Goal: Task Accomplishment & Management: Manage account settings

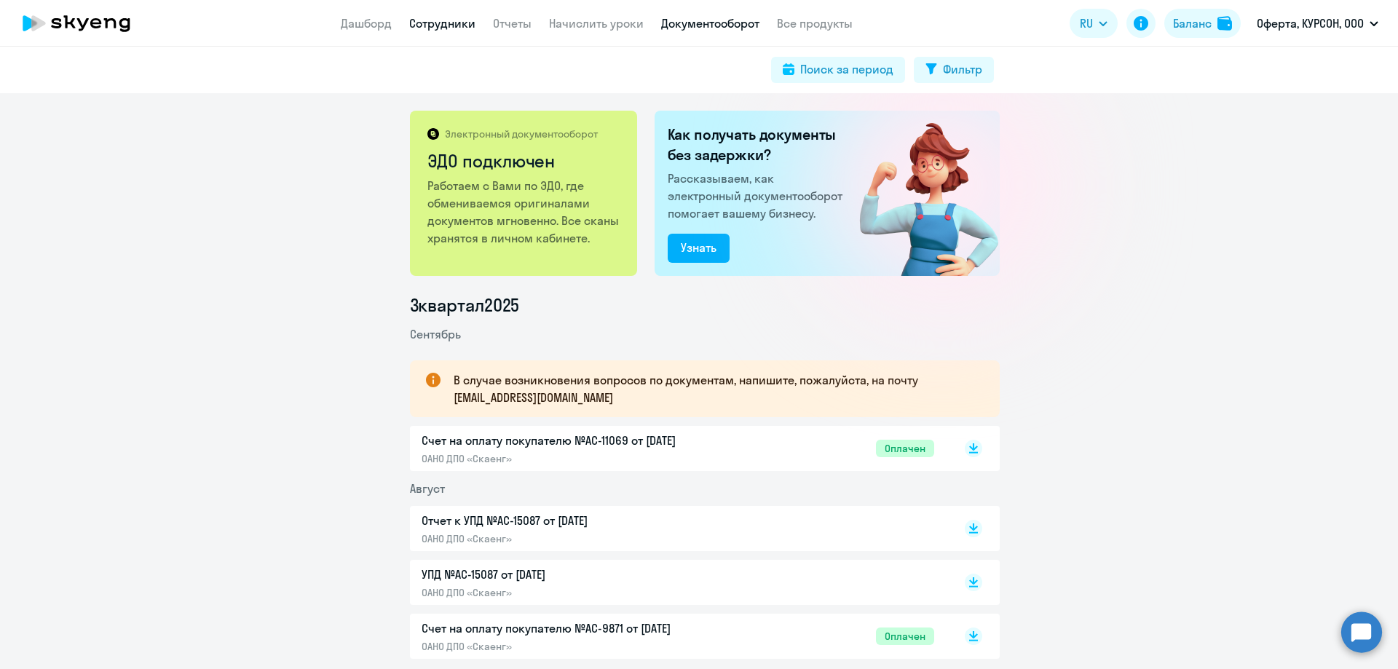
click at [419, 25] on link "Сотрудники" at bounding box center [442, 23] width 66 height 15
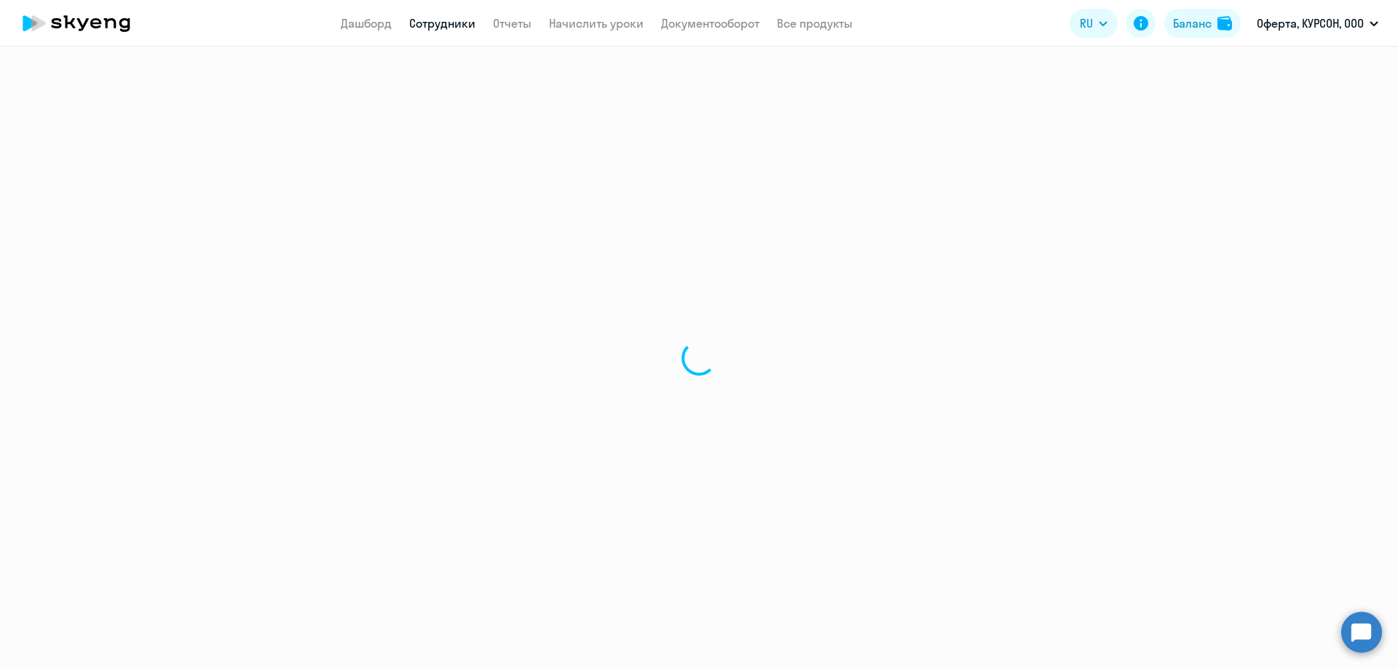
select select "30"
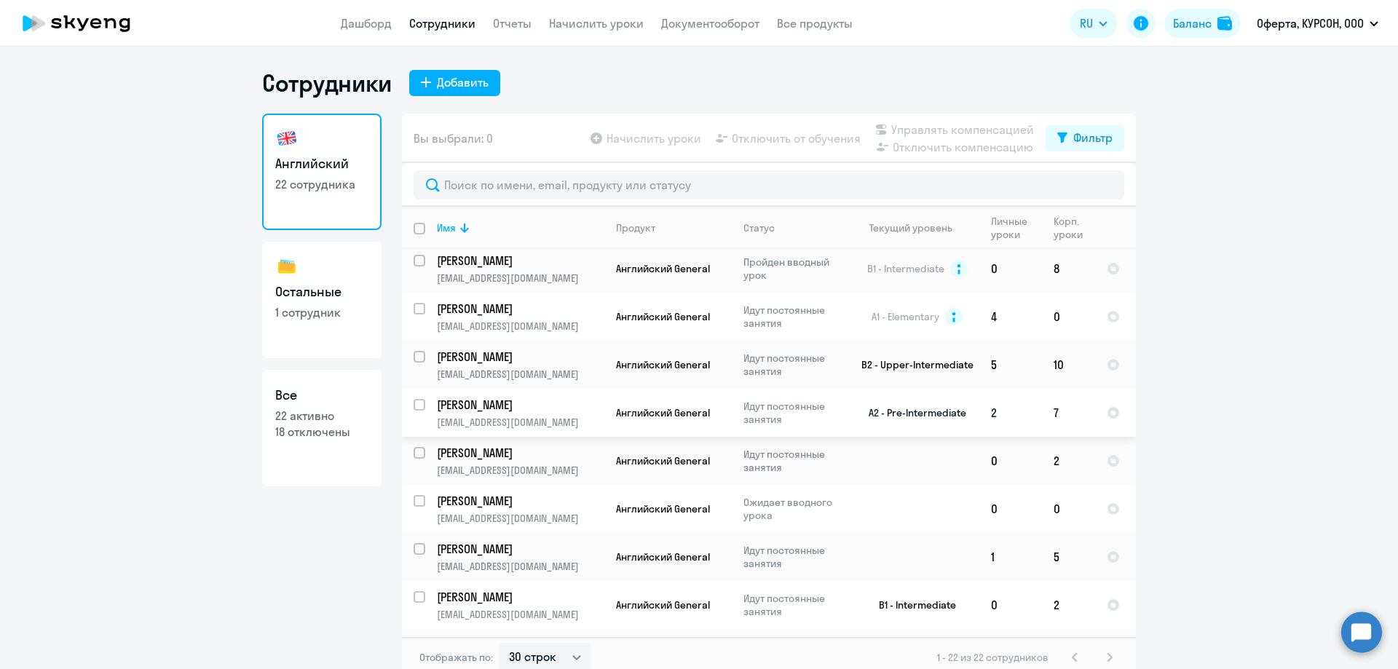
scroll to position [669, 0]
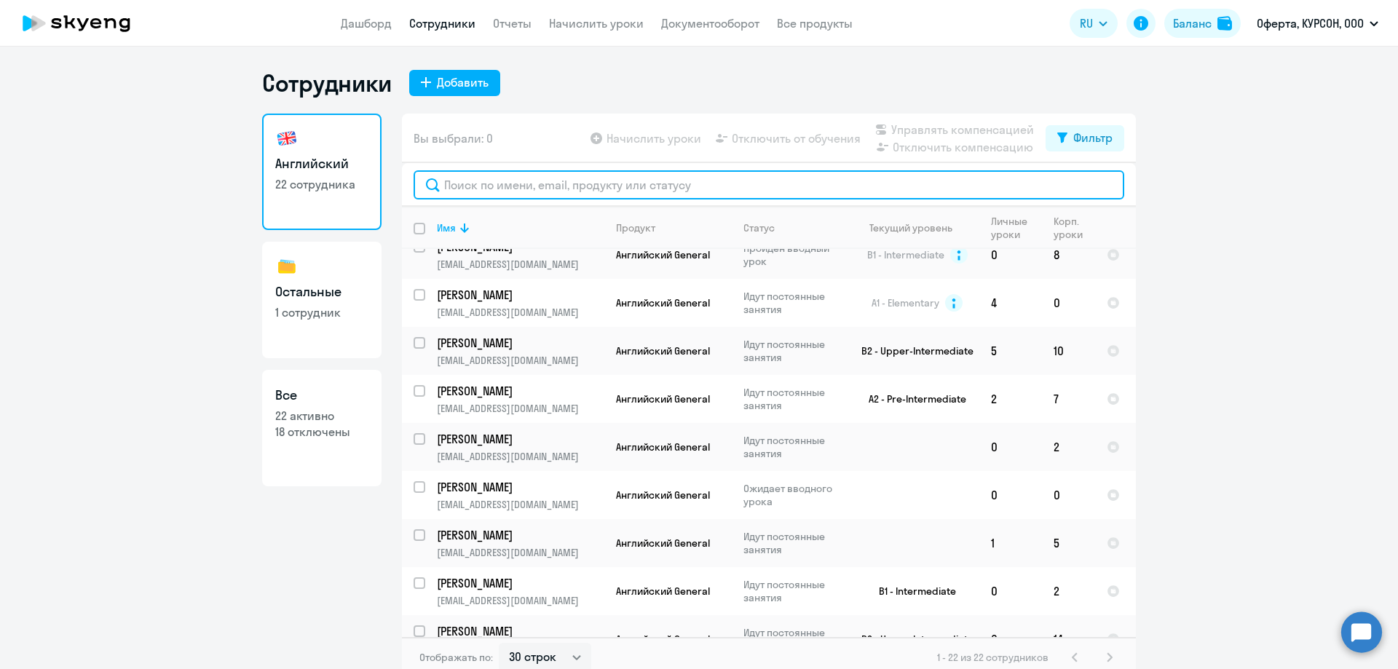
click at [537, 189] on input "text" at bounding box center [769, 184] width 711 height 29
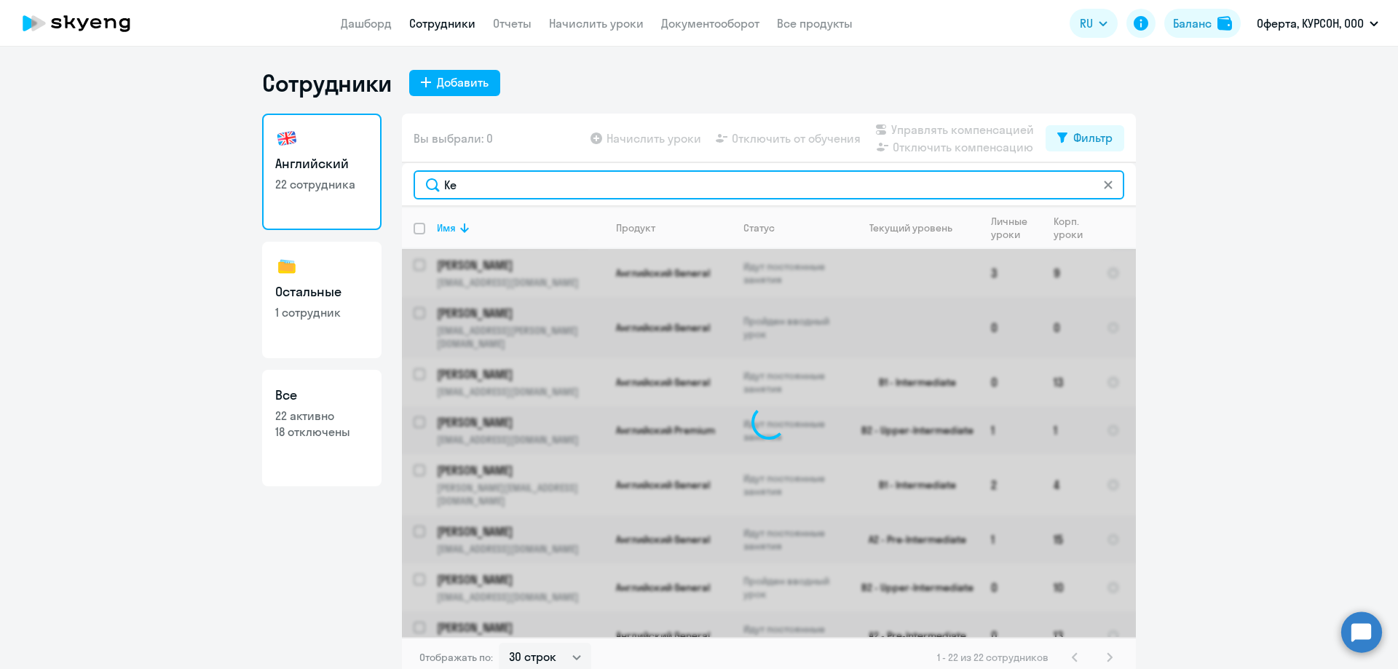
type input "K"
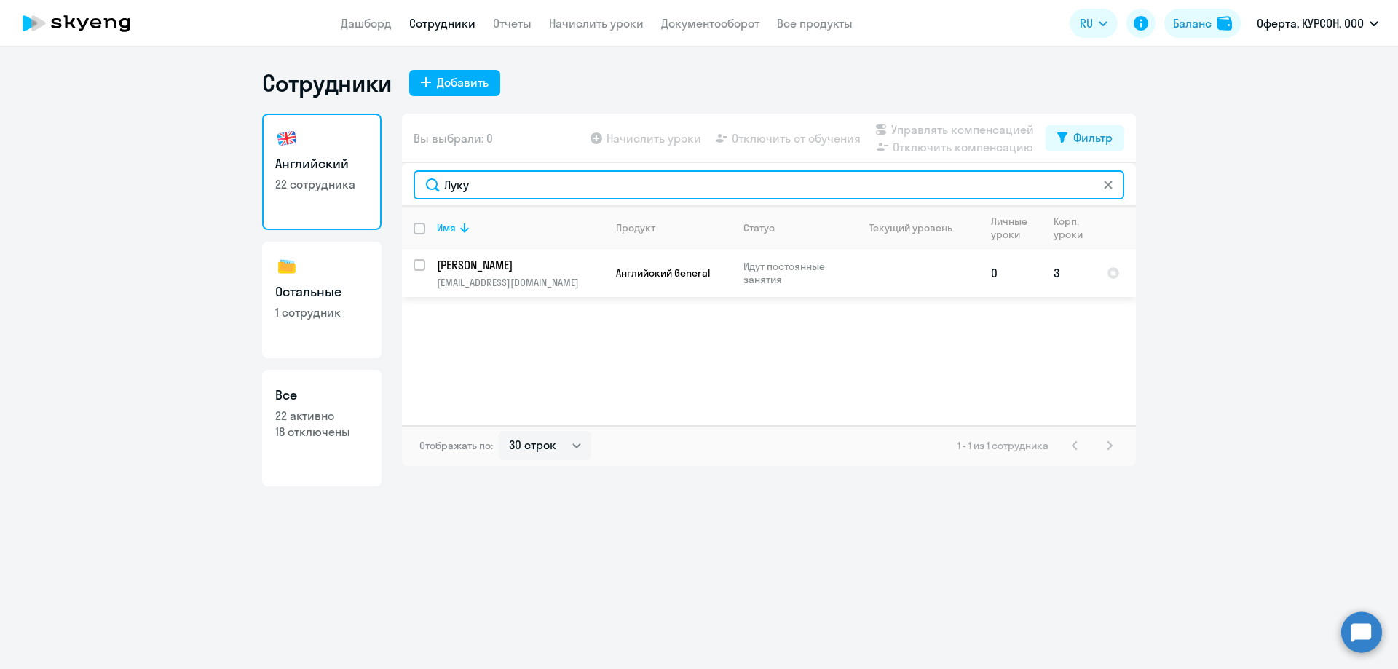
type input "Луку"
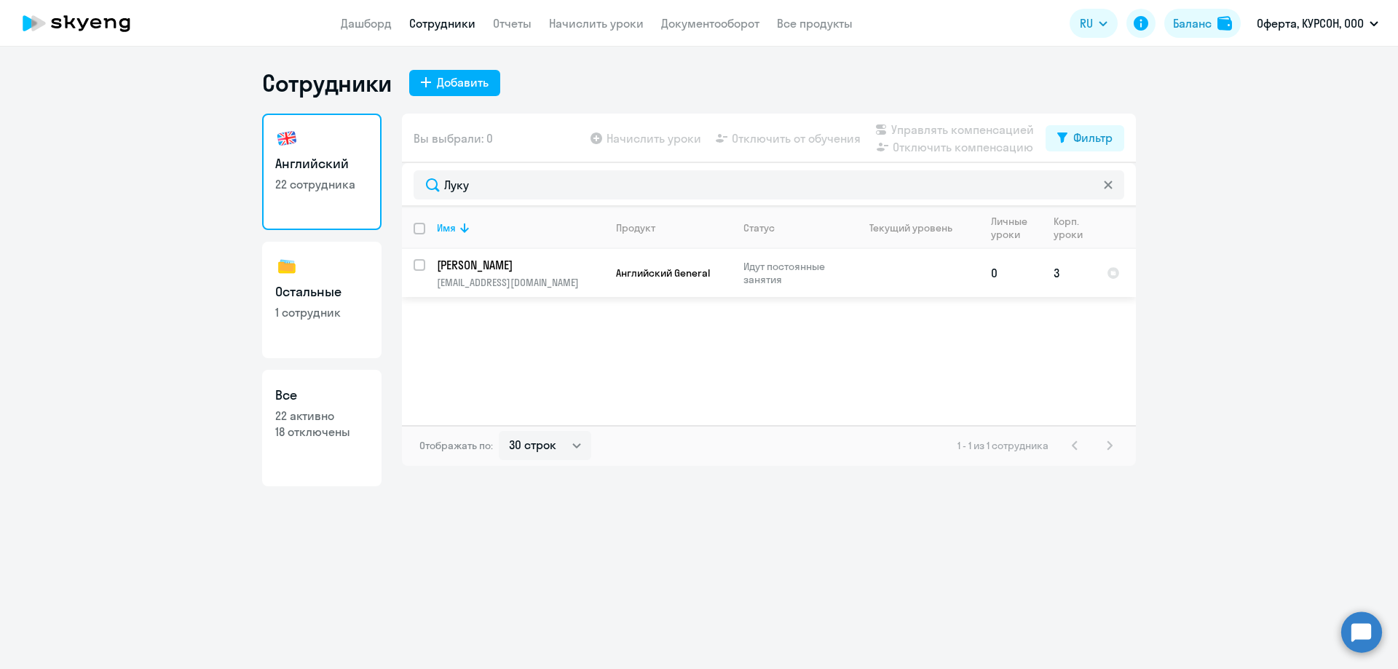
click at [494, 277] on p "[EMAIL_ADDRESS][DOMAIN_NAME]" at bounding box center [520, 282] width 167 height 13
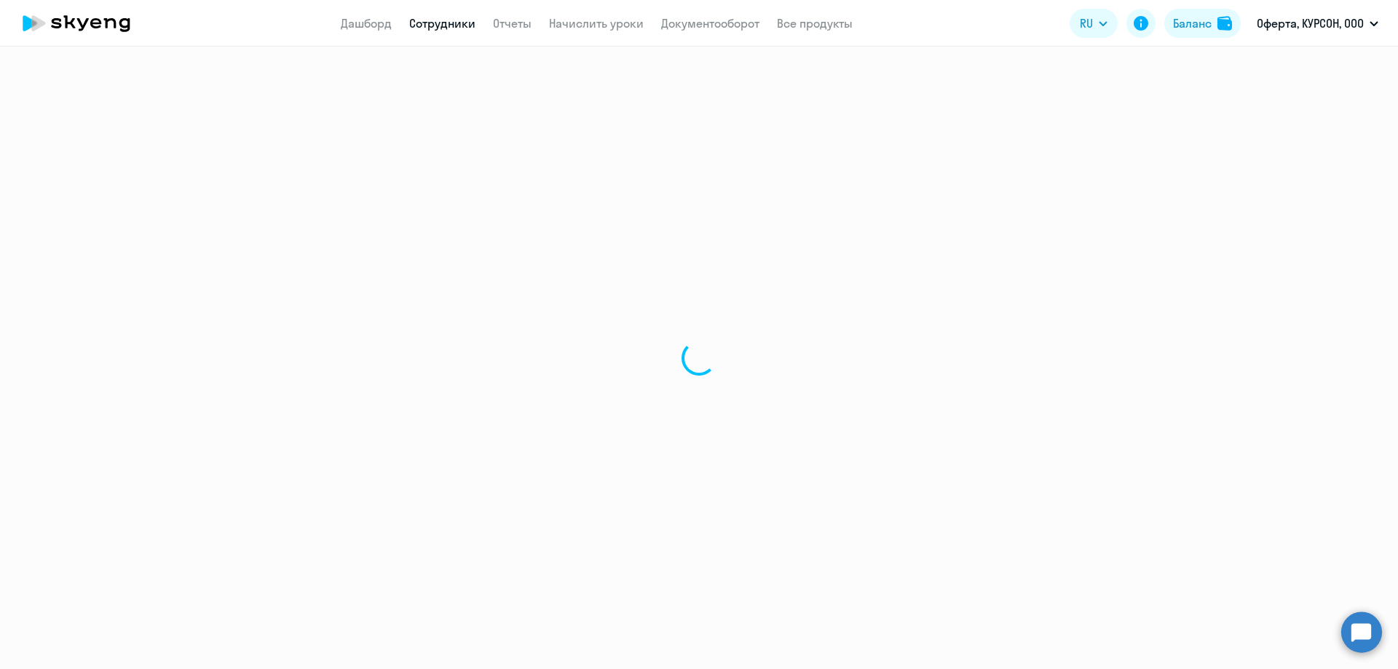
select select "english"
select select "30"
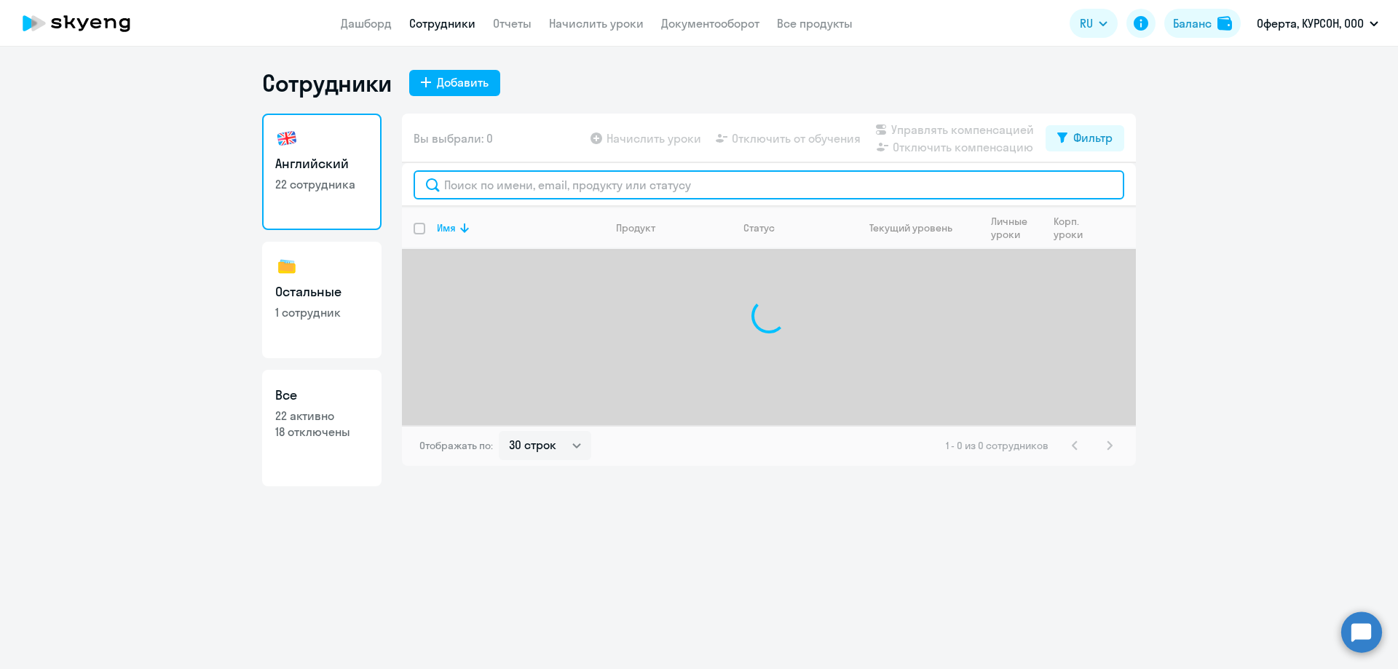
click at [478, 191] on input "text" at bounding box center [769, 184] width 711 height 29
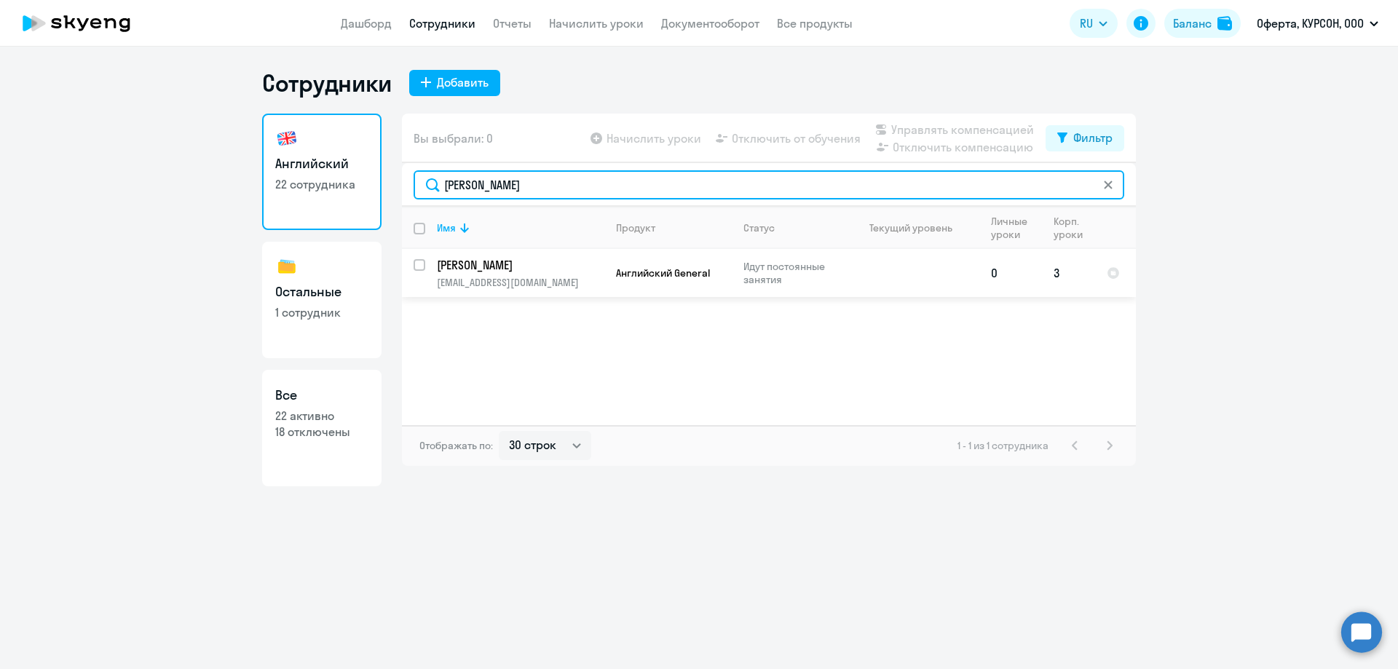
type input "[PERSON_NAME]"
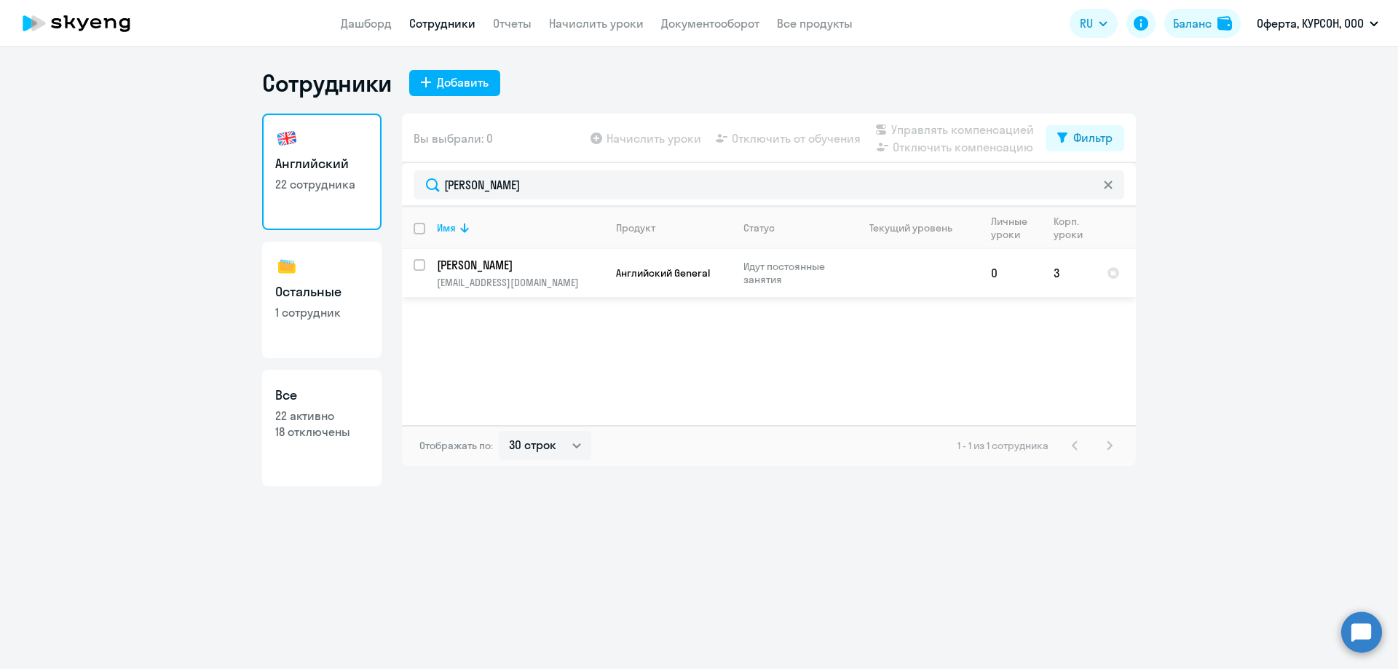
click at [408, 261] on div at bounding box center [420, 265] width 35 height 35
checkbox input "true"
click at [769, 133] on span "Отключить от обучения" at bounding box center [796, 138] width 129 height 17
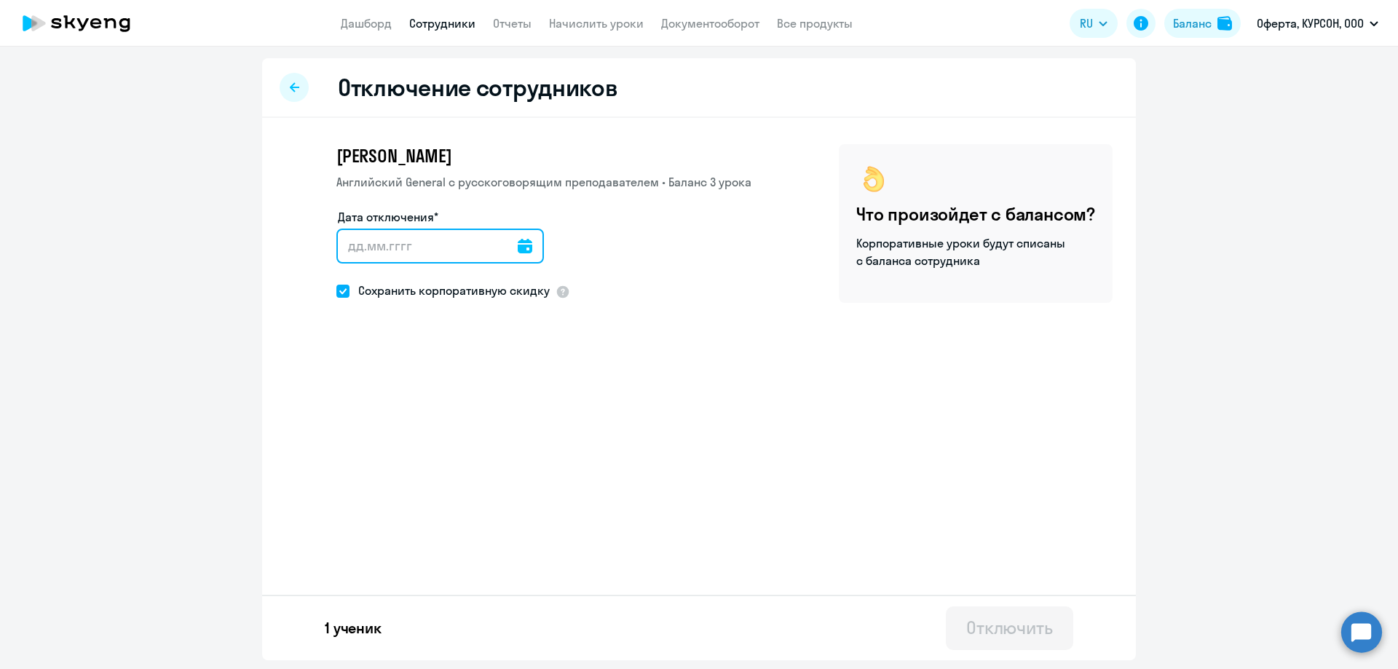
click at [374, 250] on input "Дата отключения*" at bounding box center [440, 246] width 208 height 35
click at [519, 248] on icon at bounding box center [525, 246] width 15 height 15
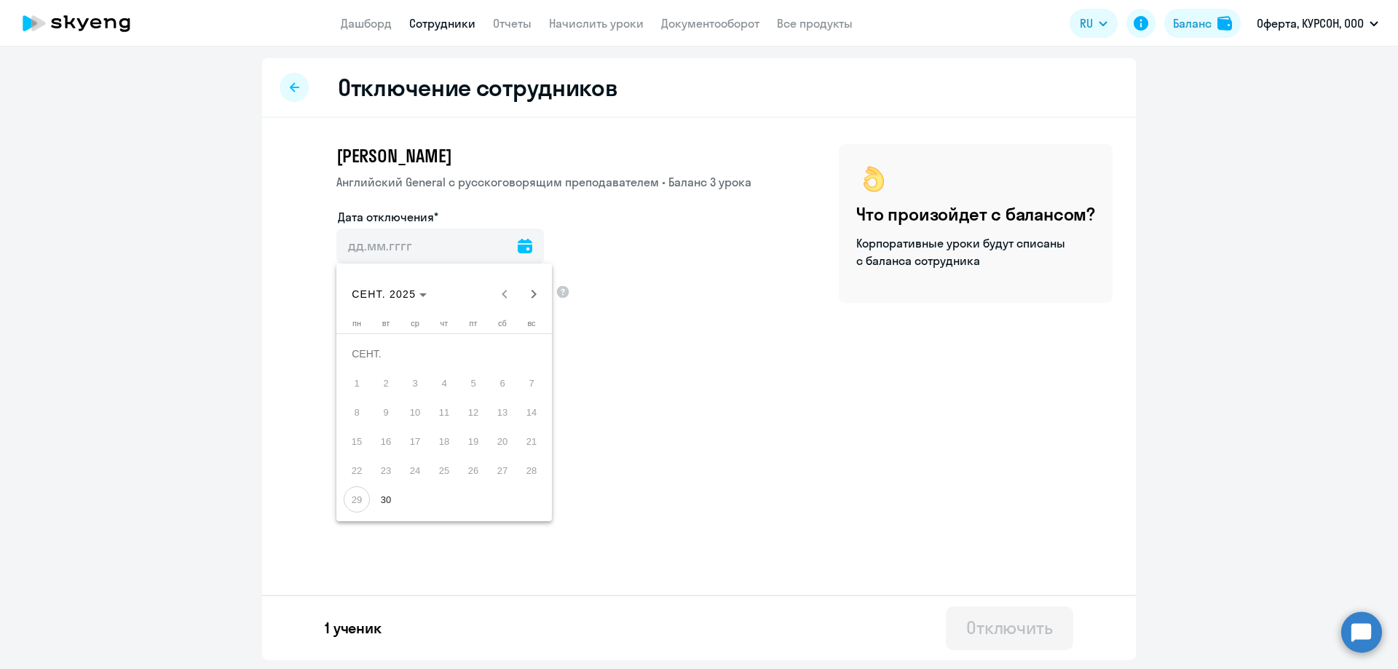
click at [353, 504] on span "29" at bounding box center [357, 499] width 26 height 26
click at [388, 503] on span "30" at bounding box center [386, 499] width 26 height 26
type input "[DATE]"
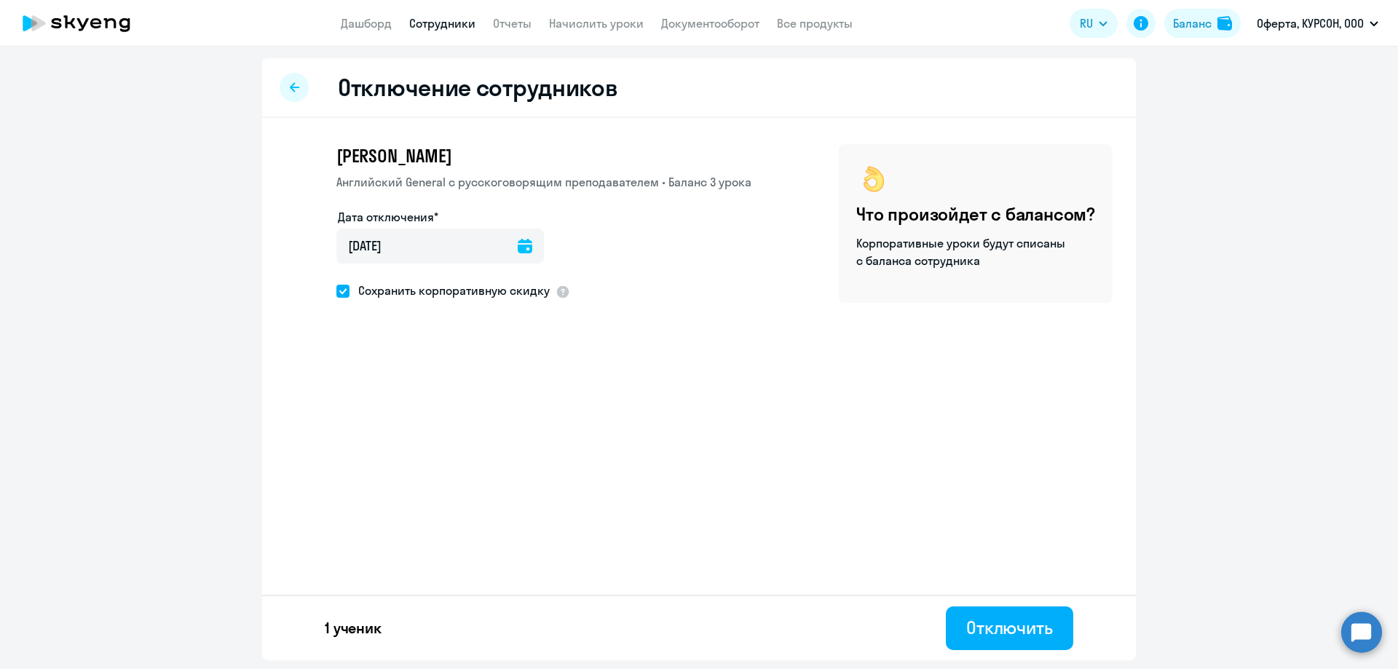
click at [341, 291] on span at bounding box center [342, 291] width 13 height 13
click at [336, 291] on input "Сохранить корпоративную скидку" at bounding box center [336, 291] width 1 height 1
checkbox input "false"
click at [1019, 637] on div "Отключить" at bounding box center [1009, 627] width 87 height 23
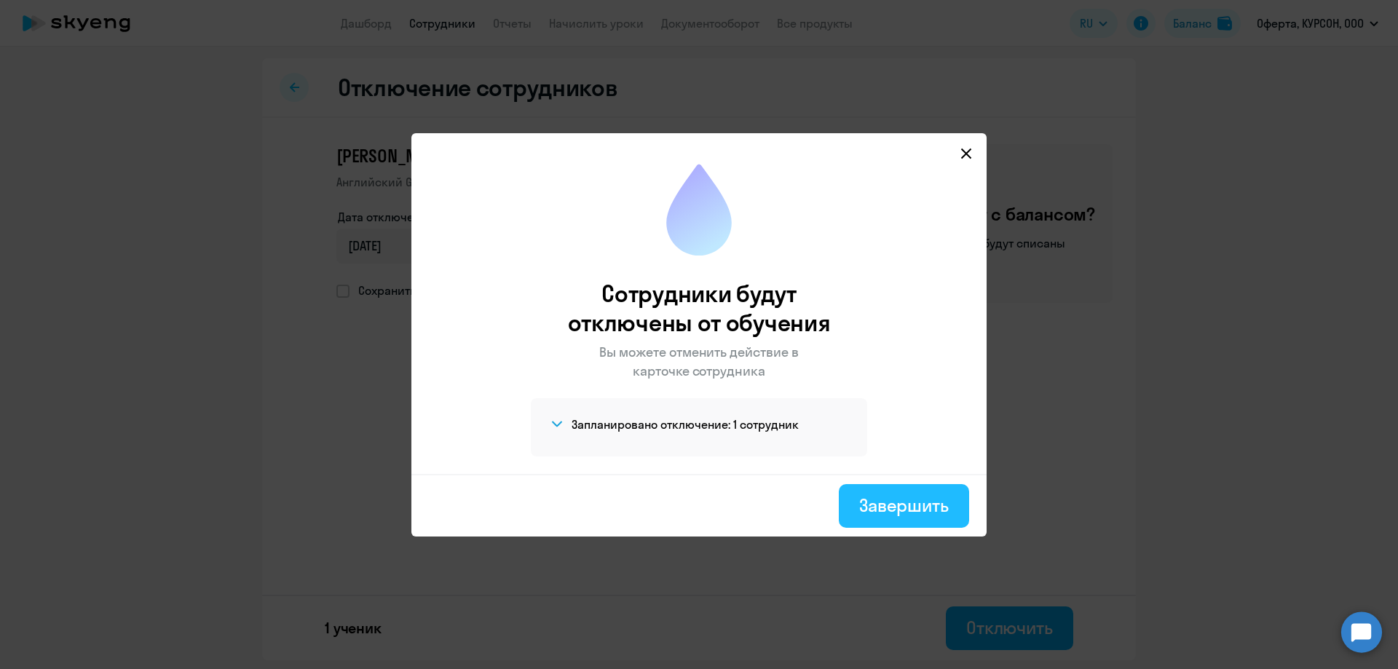
click at [910, 517] on button "Завершить" at bounding box center [904, 506] width 130 height 44
select select "30"
